Goal: Find specific page/section

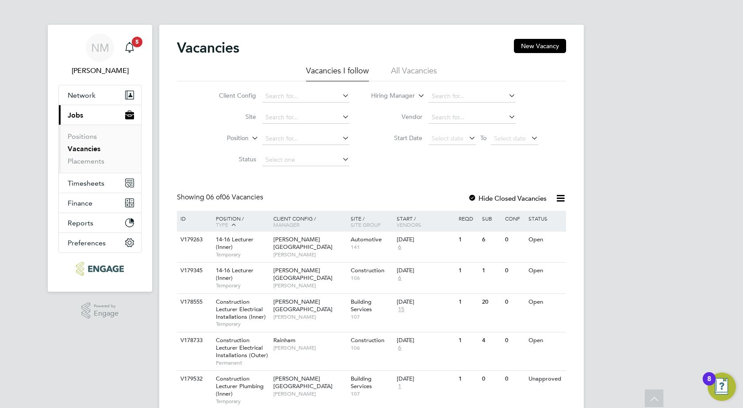
scroll to position [72, 0]
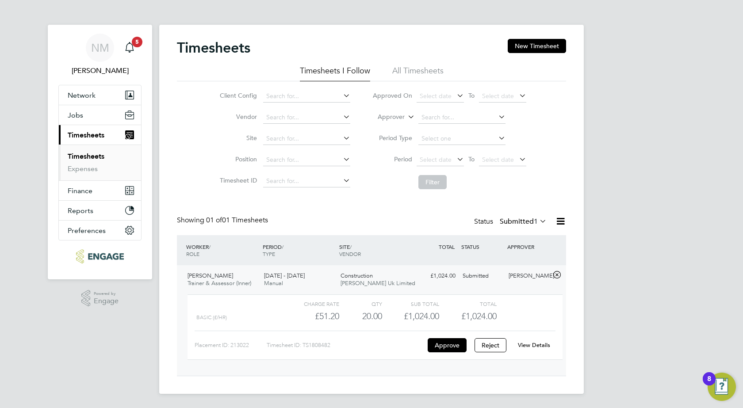
scroll to position [15, 86]
